Goal: Obtain resource: Obtain resource

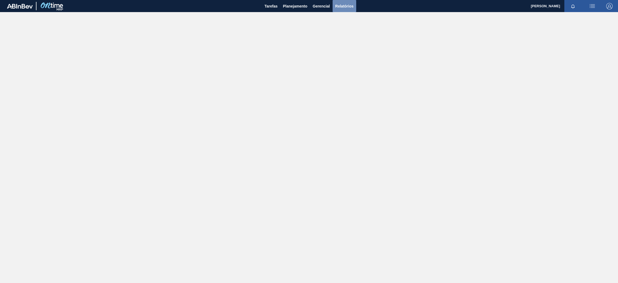
click at [337, 6] on span "Relatórios" at bounding box center [344, 6] width 18 height 6
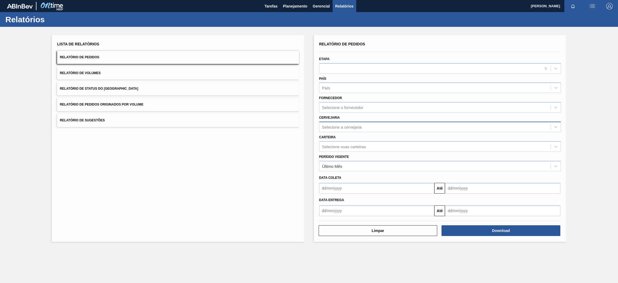
click at [347, 128] on div "Selecione a cervejaria" at bounding box center [342, 126] width 40 height 5
type input "br15"
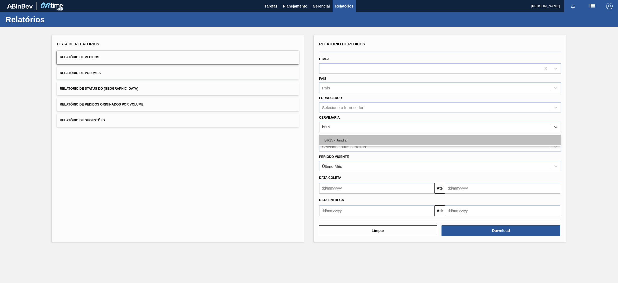
click at [354, 139] on div "BR15 - Jundiaí" at bounding box center [440, 140] width 242 height 10
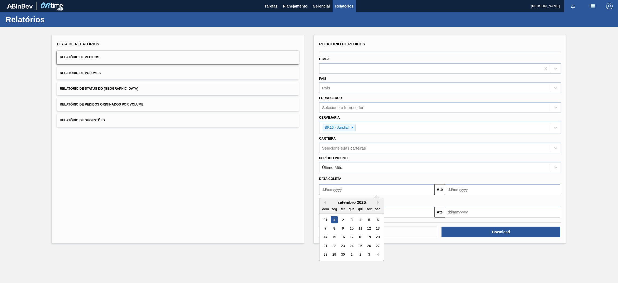
click at [357, 191] on input "text" at bounding box center [376, 189] width 115 height 11
click at [335, 218] on div "1" at bounding box center [333, 219] width 7 height 7
type input "[DATE]"
click at [475, 181] on div "Data coleta" at bounding box center [440, 179] width 246 height 8
click at [475, 188] on input "text" at bounding box center [502, 189] width 115 height 11
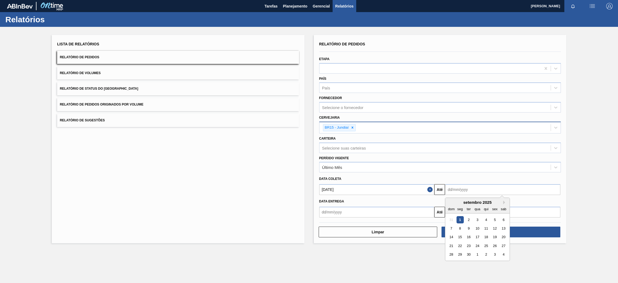
click at [458, 205] on div "seg" at bounding box center [459, 208] width 7 height 7
click at [505, 201] on button "Next Month" at bounding box center [505, 202] width 4 height 4
click at [494, 253] on div "31" at bounding box center [494, 254] width 7 height 7
type input "[DATE]"
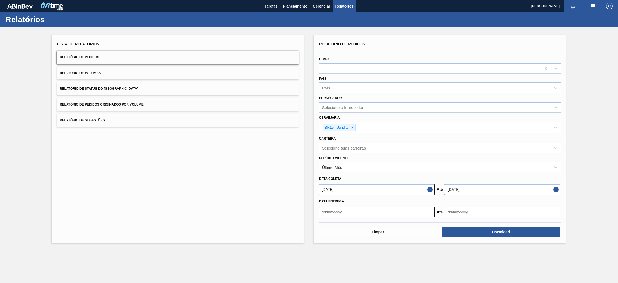
click at [403, 211] on input "text" at bounding box center [376, 211] width 115 height 11
click at [335, 161] on div "1" at bounding box center [333, 161] width 7 height 7
type input "[DATE]"
click at [473, 210] on input "text" at bounding box center [502, 211] width 115 height 11
click at [505, 143] on button "Next Month" at bounding box center [505, 144] width 4 height 4
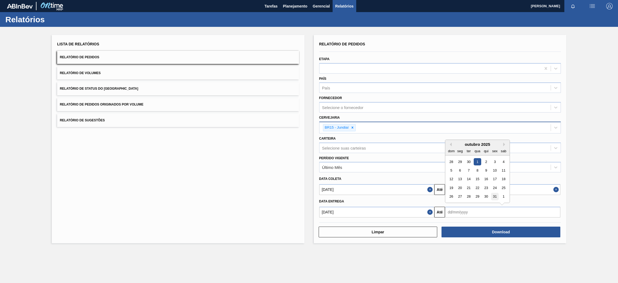
click at [494, 197] on div "31" at bounding box center [494, 196] width 7 height 7
type input "[DATE]"
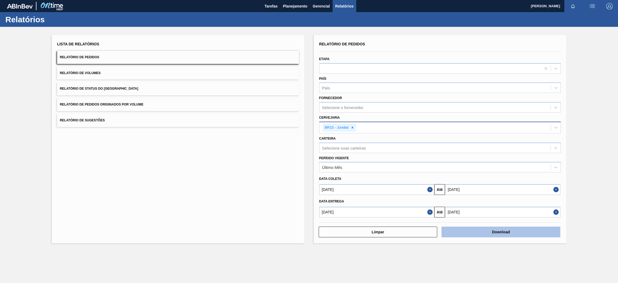
click at [496, 232] on button "Download" at bounding box center [500, 231] width 119 height 11
click at [87, 102] on button "Relatório de Pedidos Originados por Volume" at bounding box center [178, 104] width 242 height 13
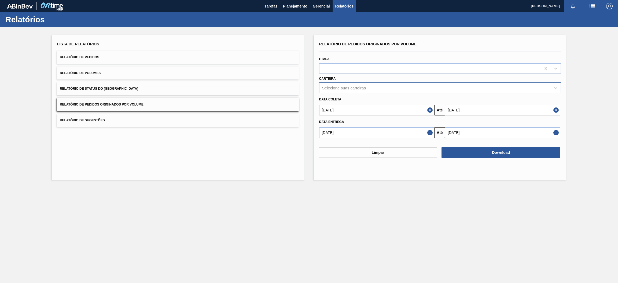
click at [347, 88] on div "Selecione suas carteiras" at bounding box center [344, 88] width 44 height 5
type input "pre"
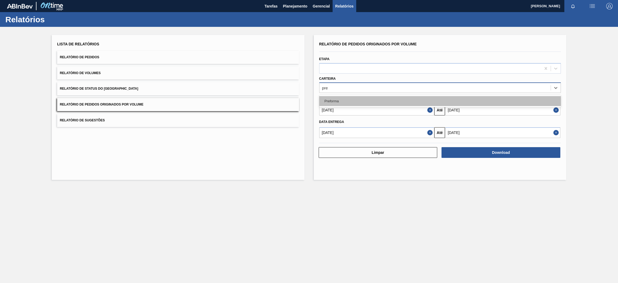
click at [350, 98] on div "Preforma" at bounding box center [440, 101] width 242 height 10
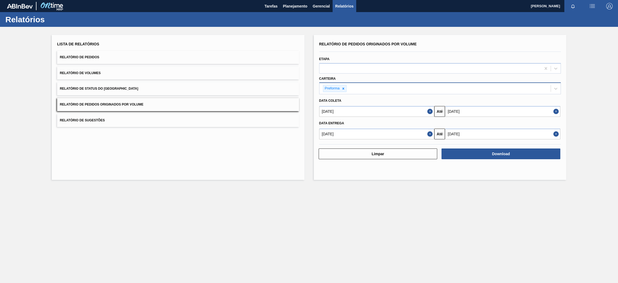
click at [429, 112] on button "Close" at bounding box center [430, 111] width 7 height 11
click at [429, 134] on button "Close" at bounding box center [430, 133] width 7 height 11
click at [419, 108] on input "text" at bounding box center [376, 111] width 115 height 11
click at [324, 122] on button "Previous Month" at bounding box center [324, 124] width 4 height 4
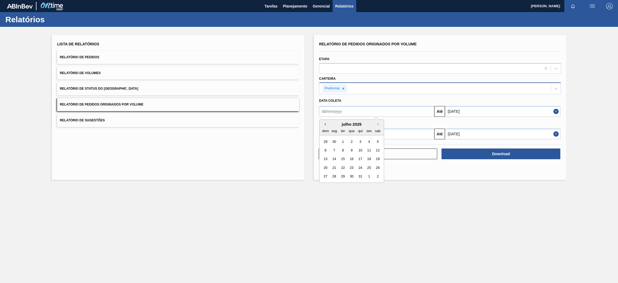
click at [324, 122] on button "Previous Month" at bounding box center [324, 124] width 4 height 4
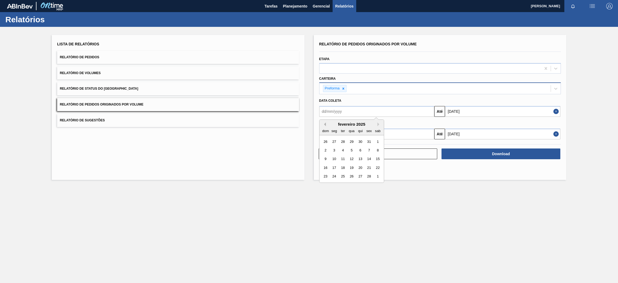
click at [324, 122] on button "Previous Month" at bounding box center [324, 124] width 4 height 4
click at [352, 140] on div "1" at bounding box center [351, 141] width 7 height 7
type input "[DATE]"
click at [347, 132] on input "text" at bounding box center [376, 133] width 115 height 11
click at [323, 147] on button "Previous Month" at bounding box center [324, 147] width 4 height 4
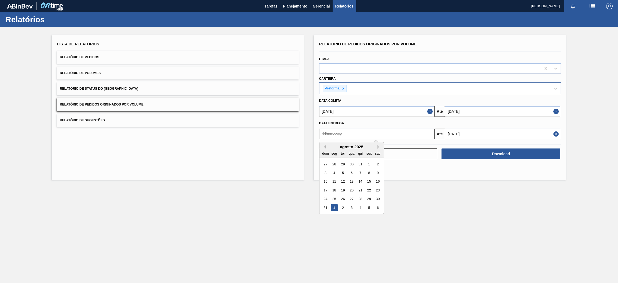
click at [323, 147] on button "Previous Month" at bounding box center [324, 147] width 4 height 4
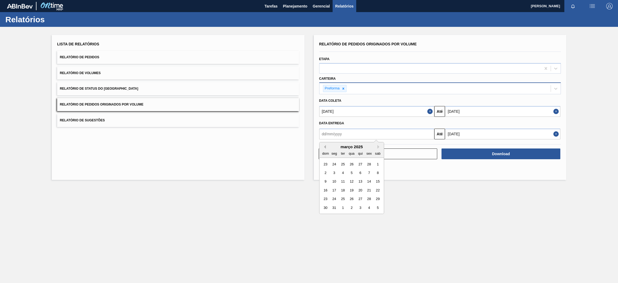
click at [323, 147] on button "Previous Month" at bounding box center [324, 147] width 4 height 4
click at [353, 162] on div "1" at bounding box center [351, 163] width 7 height 7
type input "[DATE]"
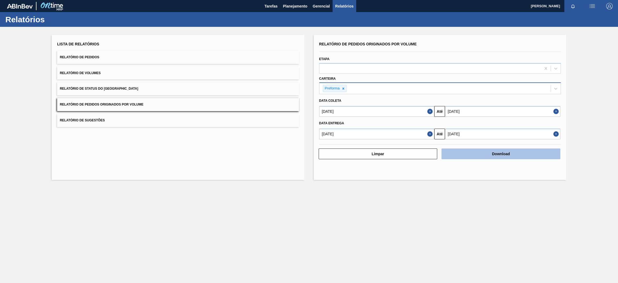
click at [485, 152] on button "Download" at bounding box center [500, 153] width 119 height 11
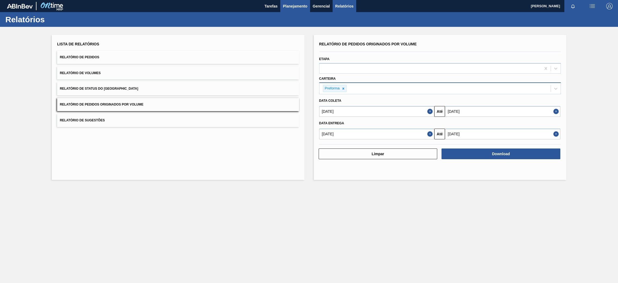
click at [297, 5] on span "Planejamento" at bounding box center [295, 6] width 24 height 6
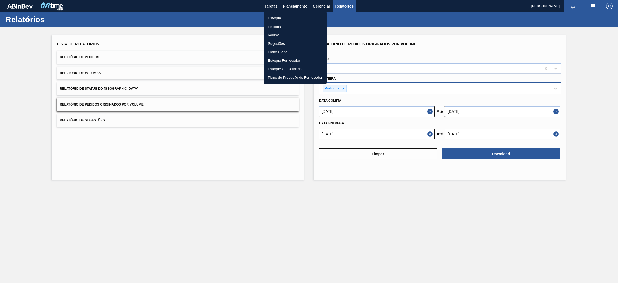
drag, startPoint x: 282, startPoint y: 17, endPoint x: 284, endPoint y: 23, distance: 6.4
click at [281, 17] on li "Estoque" at bounding box center [295, 18] width 63 height 9
